Goal: Information Seeking & Learning: Learn about a topic

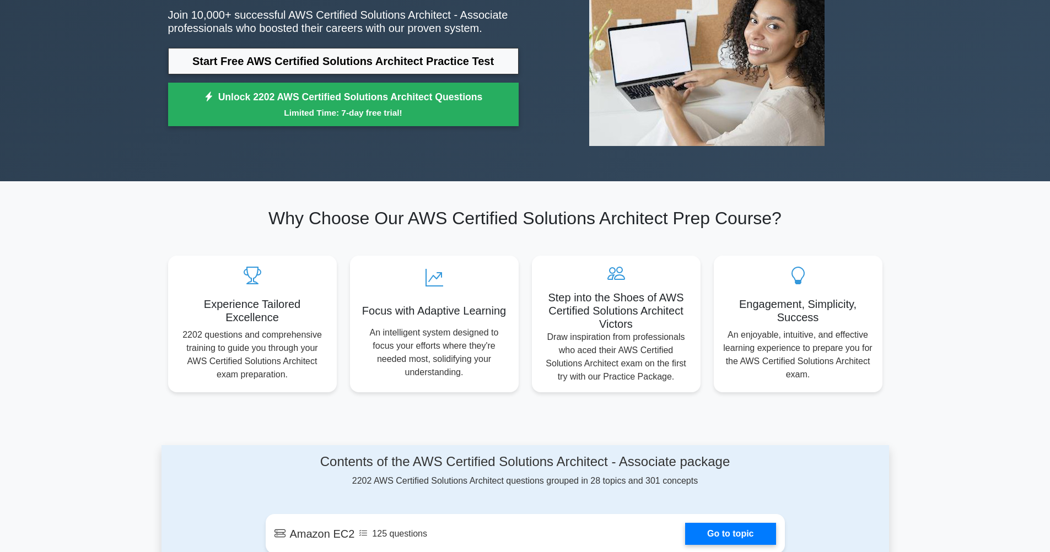
scroll to position [198, 0]
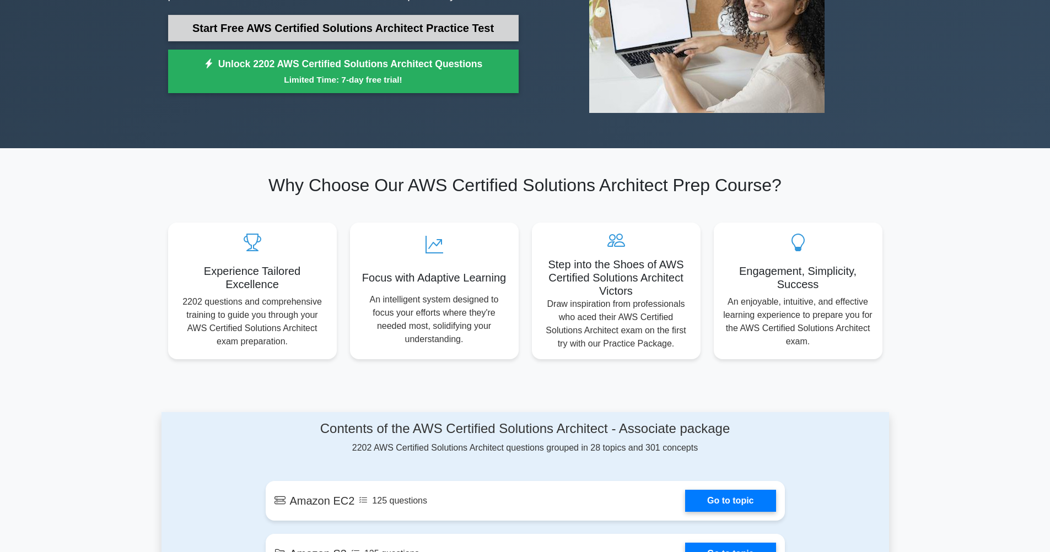
click at [288, 29] on link "Start Free AWS Certified Solutions Architect Practice Test" at bounding box center [343, 28] width 350 height 26
click at [380, 33] on link "Start Free AWS Certified Solutions Architect Practice Test" at bounding box center [343, 28] width 350 height 26
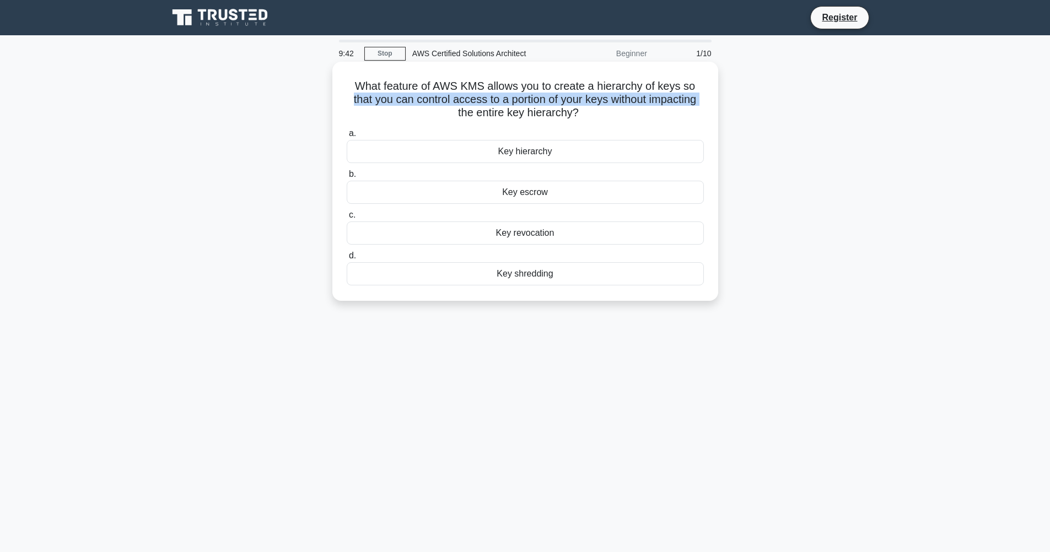
drag, startPoint x: 351, startPoint y: 102, endPoint x: 435, endPoint y: 111, distance: 84.8
click at [435, 111] on h5 "What feature of AWS KMS allows you to create a hierarchy of keys so that you ca…" at bounding box center [524, 99] width 359 height 41
click at [411, 112] on h5 "What feature of AWS KMS allows you to create a hierarchy of keys so that you ca…" at bounding box center [524, 99] width 359 height 41
drag, startPoint x: 470, startPoint y: 110, endPoint x: 602, endPoint y: 122, distance: 132.2
click at [602, 122] on div "What feature of AWS KMS allows you to create a hierarchy of keys so that you ca…" at bounding box center [525, 181] width 377 height 230
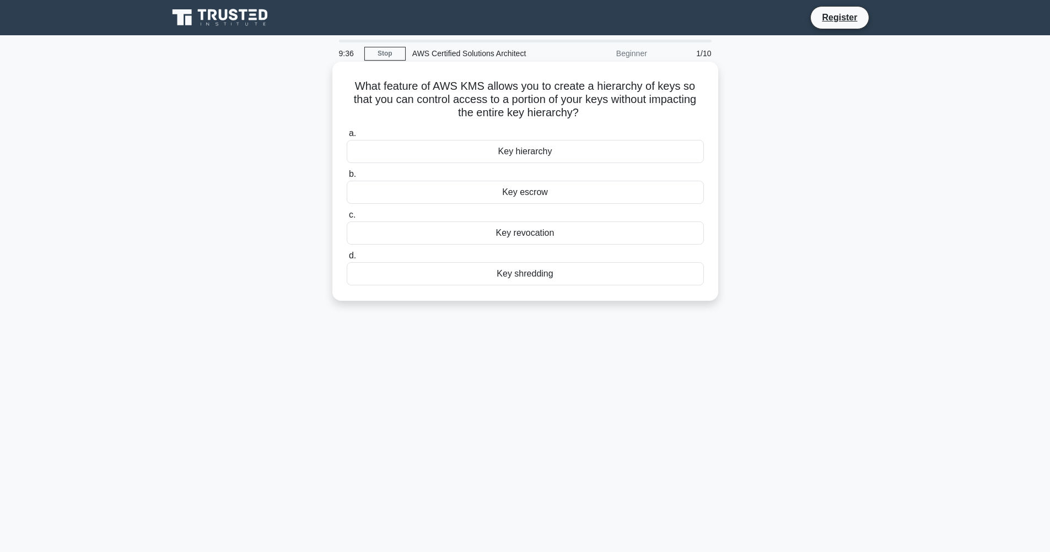
click at [594, 129] on label "a. Key hierarchy" at bounding box center [525, 145] width 357 height 36
click at [347, 130] on input "a. Key hierarchy" at bounding box center [347, 133] width 0 height 7
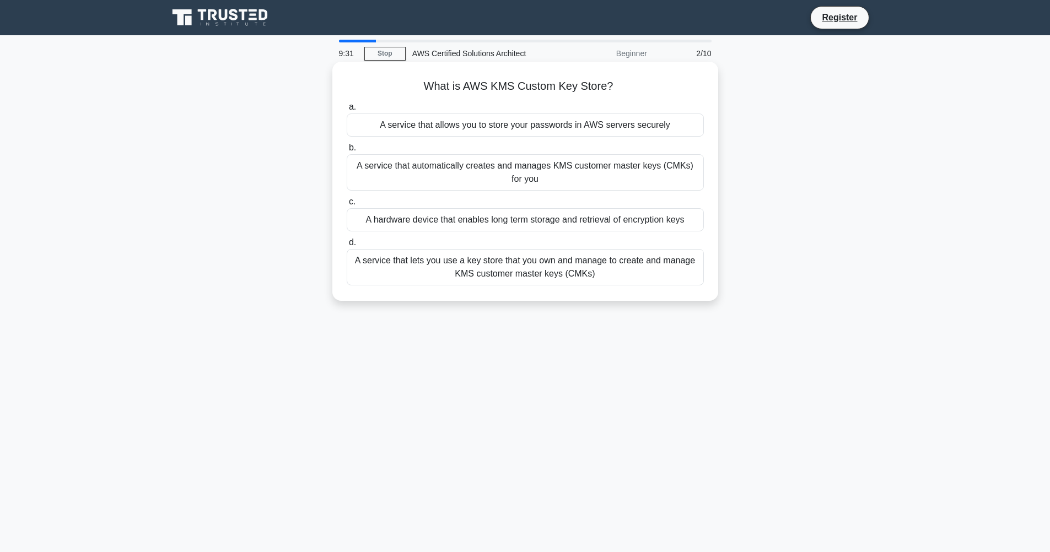
click at [669, 86] on h5 "What is AWS KMS Custom Key Store? .spinner_0XTQ{transform-origin:center;animati…" at bounding box center [524, 86] width 359 height 14
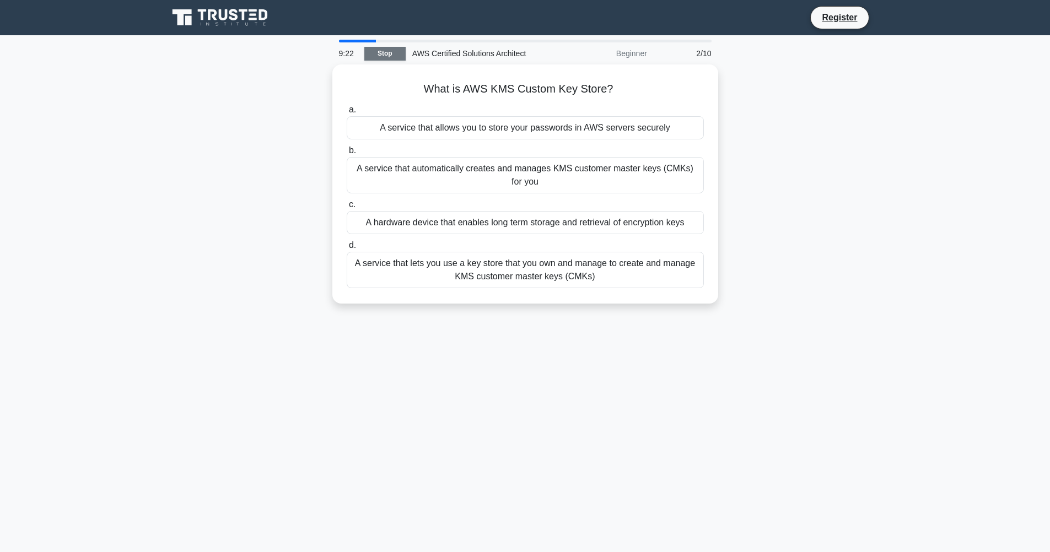
click at [387, 53] on link "Stop" at bounding box center [384, 54] width 41 height 14
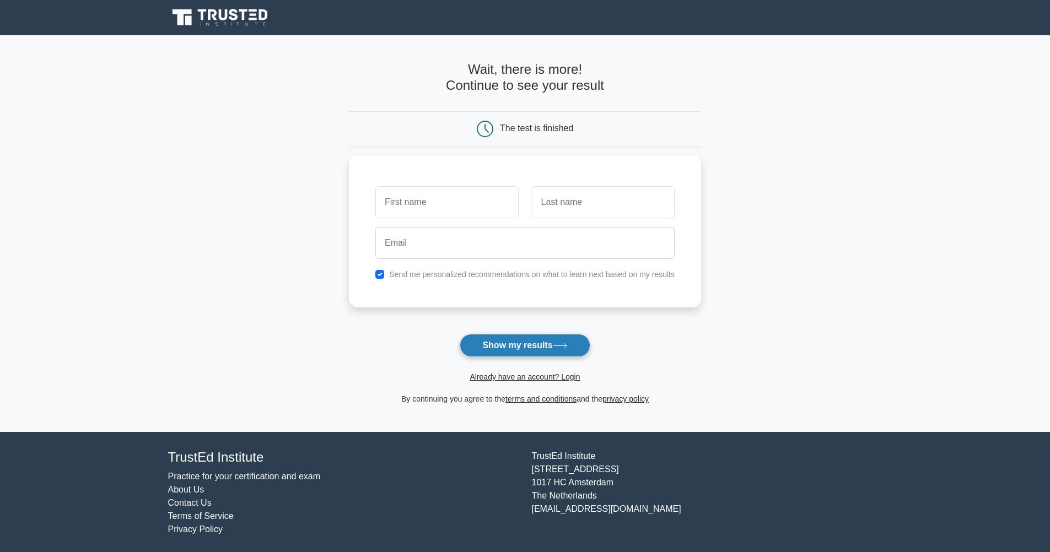
click at [522, 342] on button "Show my results" at bounding box center [524, 345] width 130 height 23
